Goal: Task Accomplishment & Management: Manage account settings

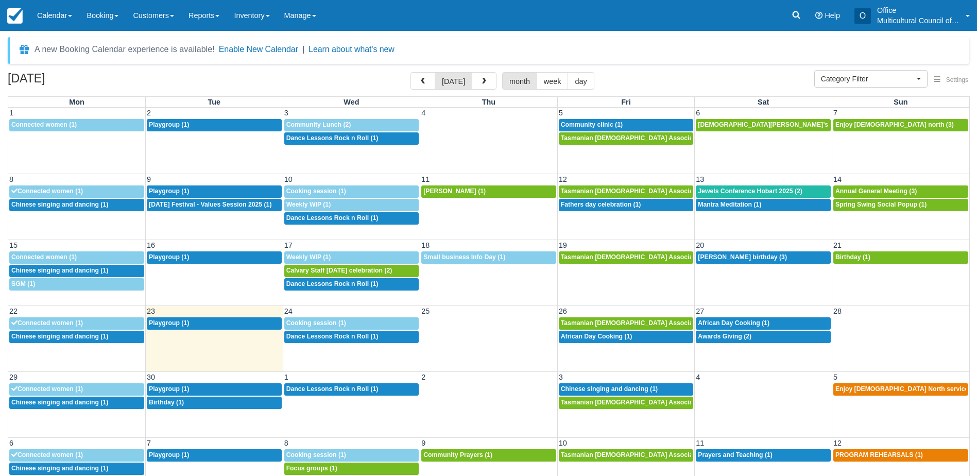
select select
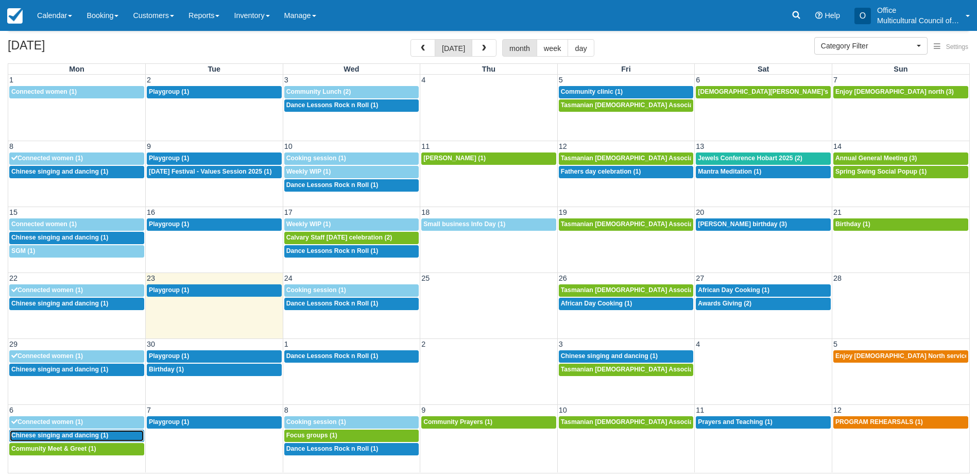
click at [110, 435] on div "12:30p Chinese singing and dancing (1)" at bounding box center [76, 436] width 131 height 8
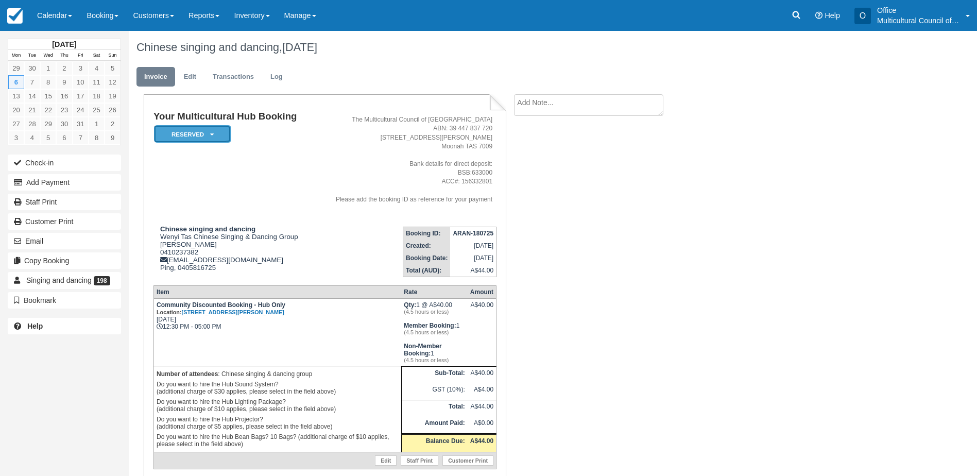
click at [210, 135] on icon at bounding box center [212, 134] width 4 height 6
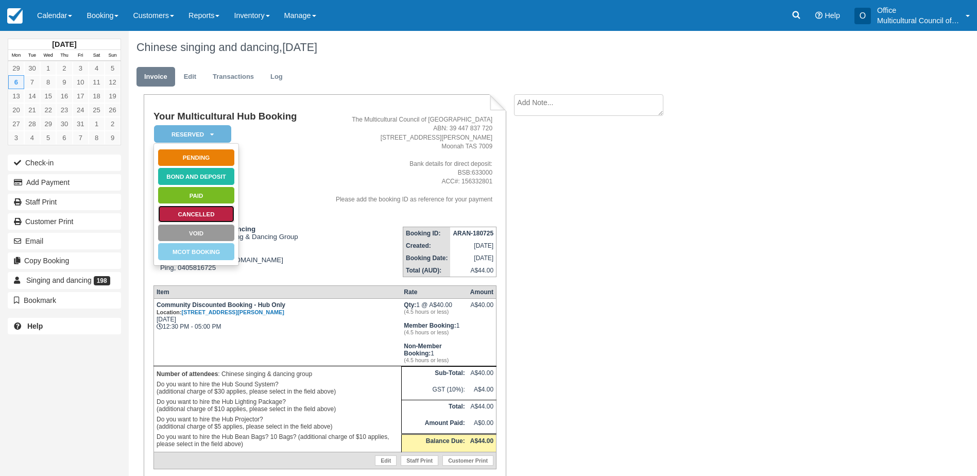
click at [197, 217] on link "Cancelled" at bounding box center [196, 214] width 77 height 18
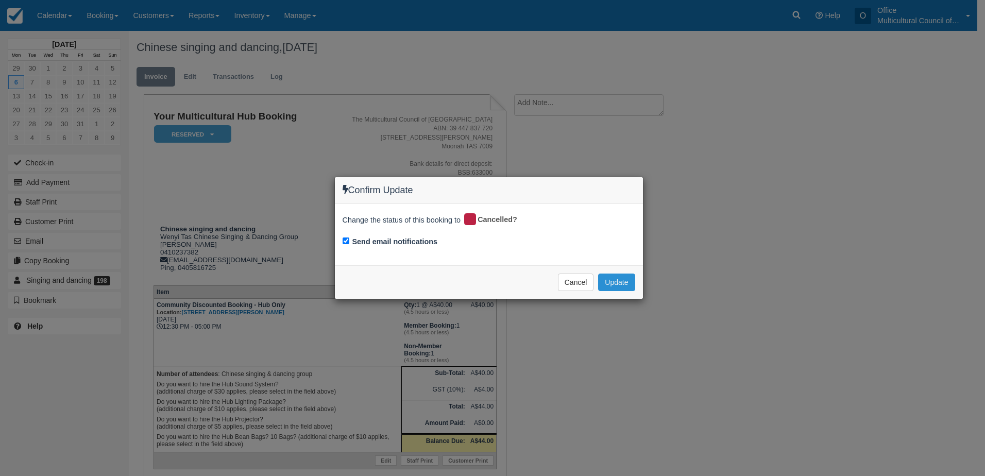
click at [604, 284] on button "Update" at bounding box center [616, 282] width 37 height 18
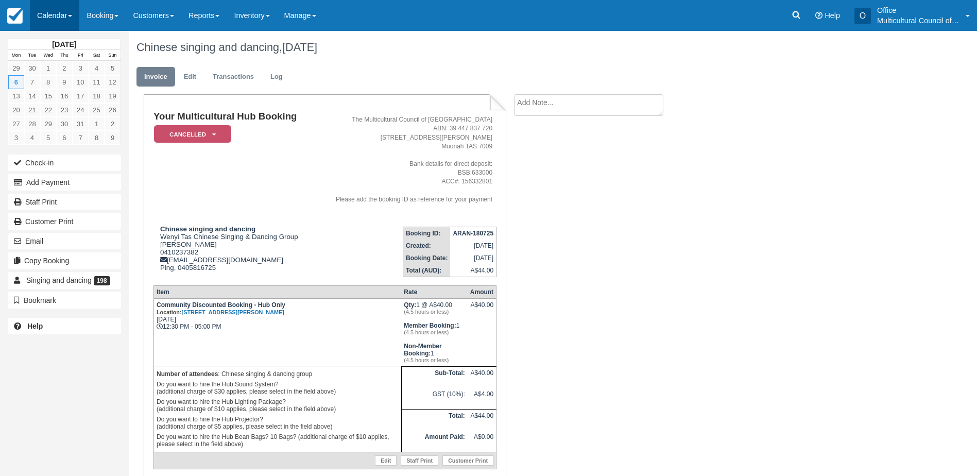
click at [58, 21] on link "Calendar" at bounding box center [54, 15] width 49 height 31
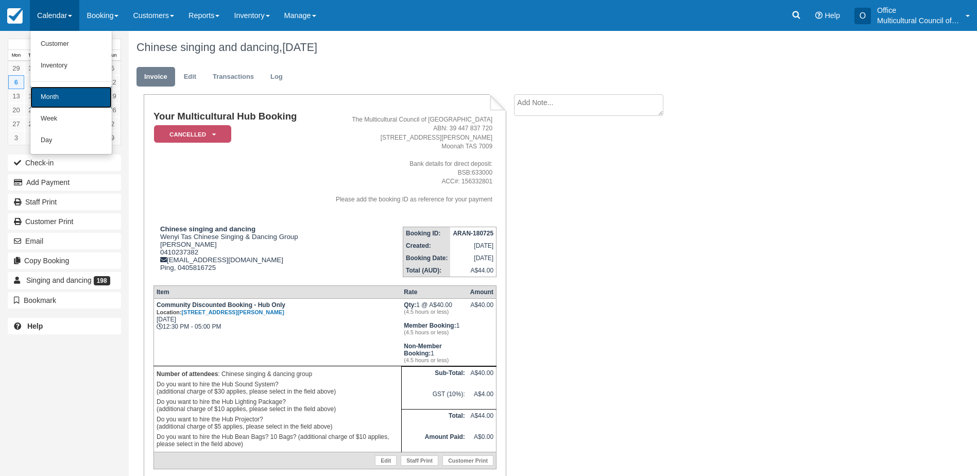
click at [61, 92] on link "Month" at bounding box center [70, 98] width 81 height 22
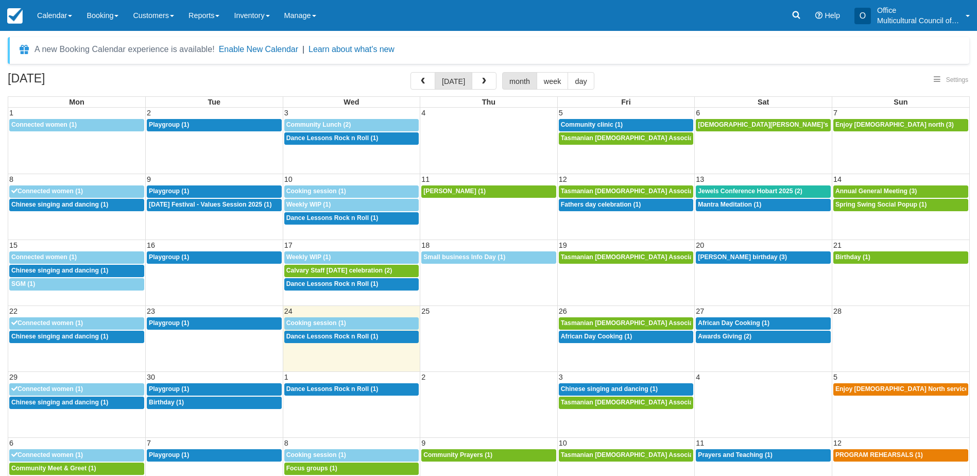
select select
